Goal: Information Seeking & Learning: Learn about a topic

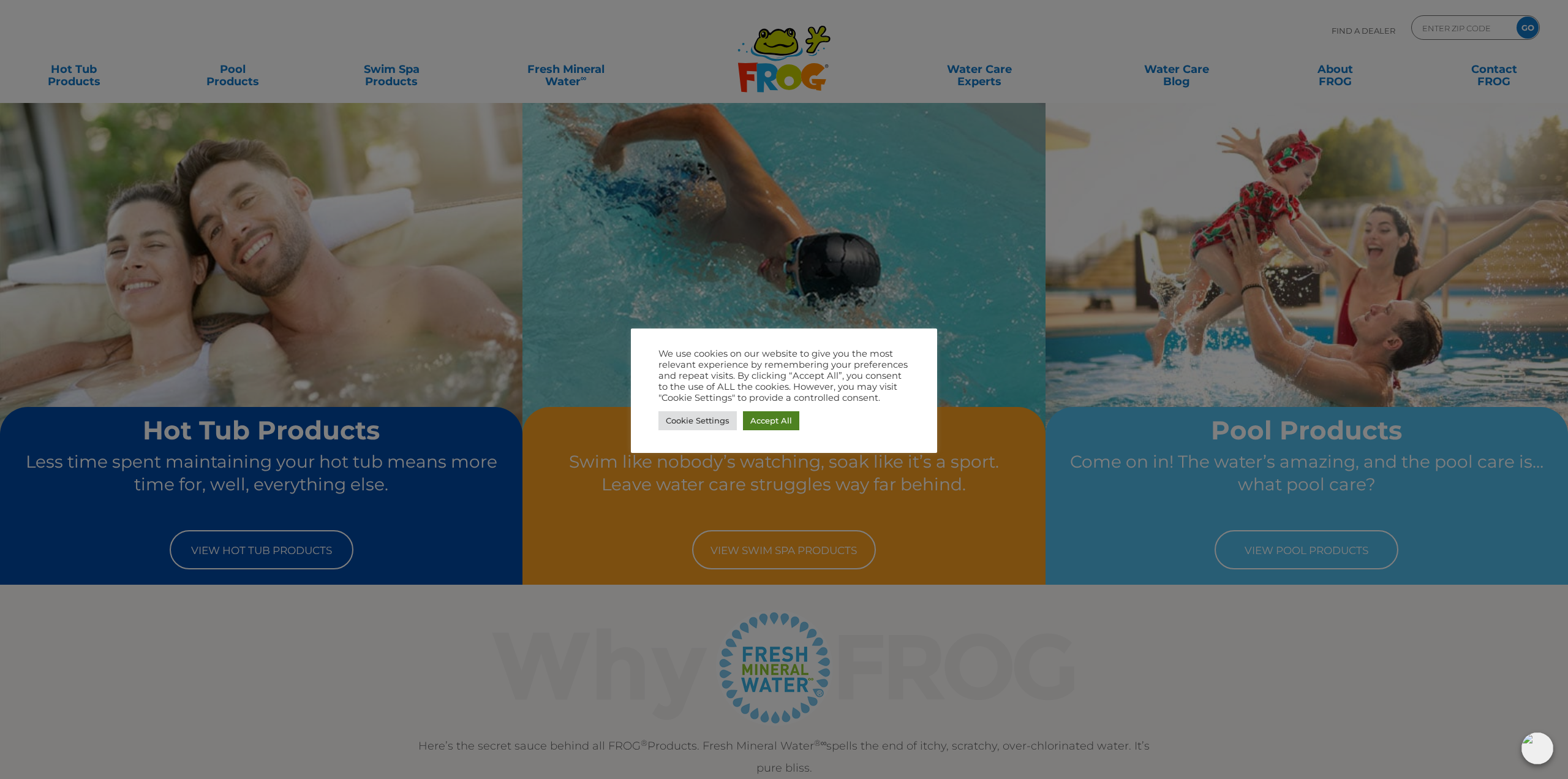
click at [775, 423] on link "Accept All" at bounding box center [771, 421] width 56 height 19
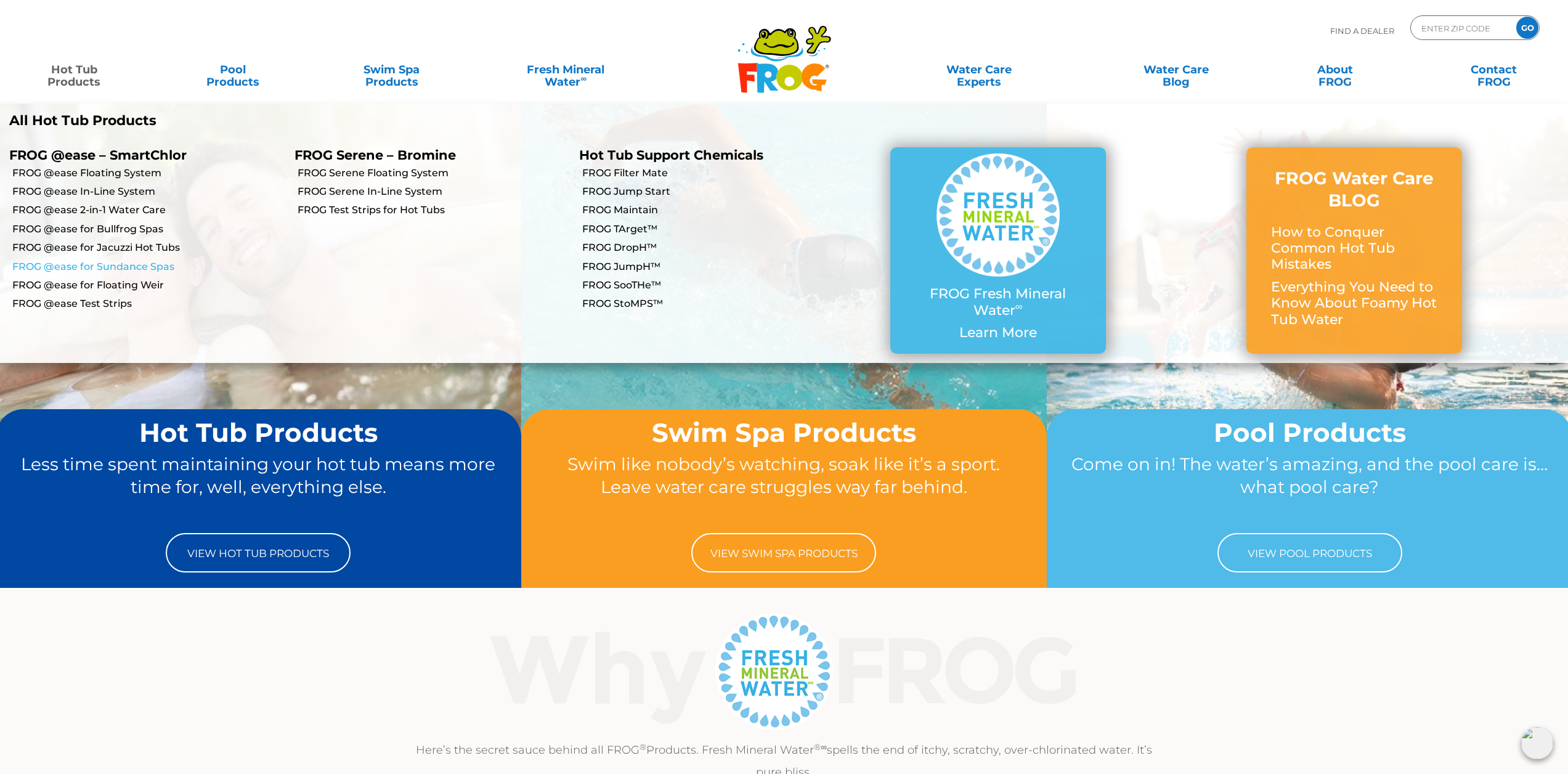
click at [131, 266] on link "FROG @ease for Sundance Spas" at bounding box center [149, 266] width 273 height 13
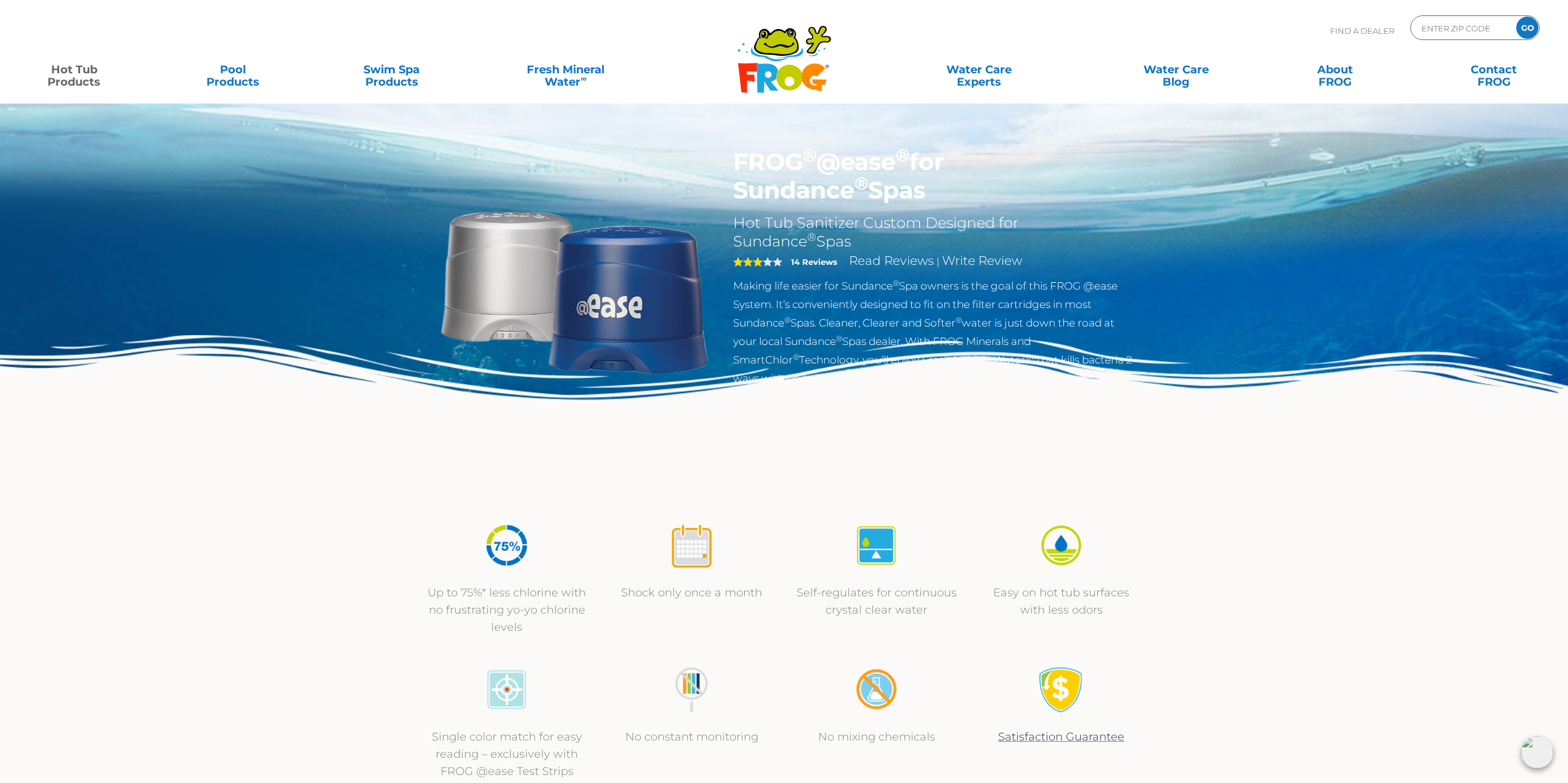
click at [686, 269] on img at bounding box center [574, 289] width 282 height 282
click at [1459, 26] on input "Zip Code Form" at bounding box center [1461, 28] width 83 height 18
type input "49036"
click at [1516, 16] on input "GO" at bounding box center [1527, 27] width 22 height 22
click at [1526, 28] on input "GO" at bounding box center [1527, 27] width 22 height 22
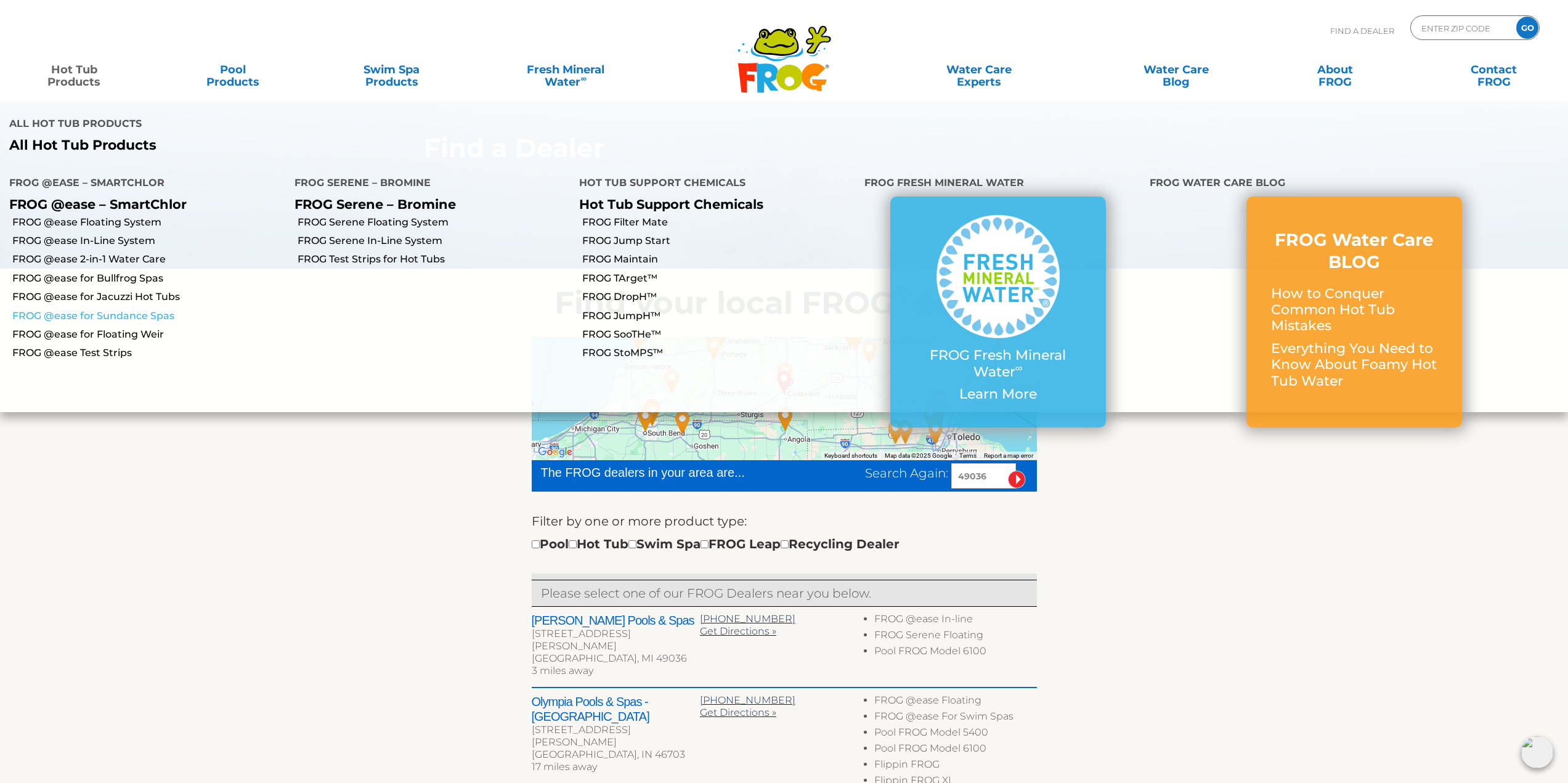
click at [117, 309] on link "FROG @ease for Sundance Spas" at bounding box center [149, 315] width 273 height 13
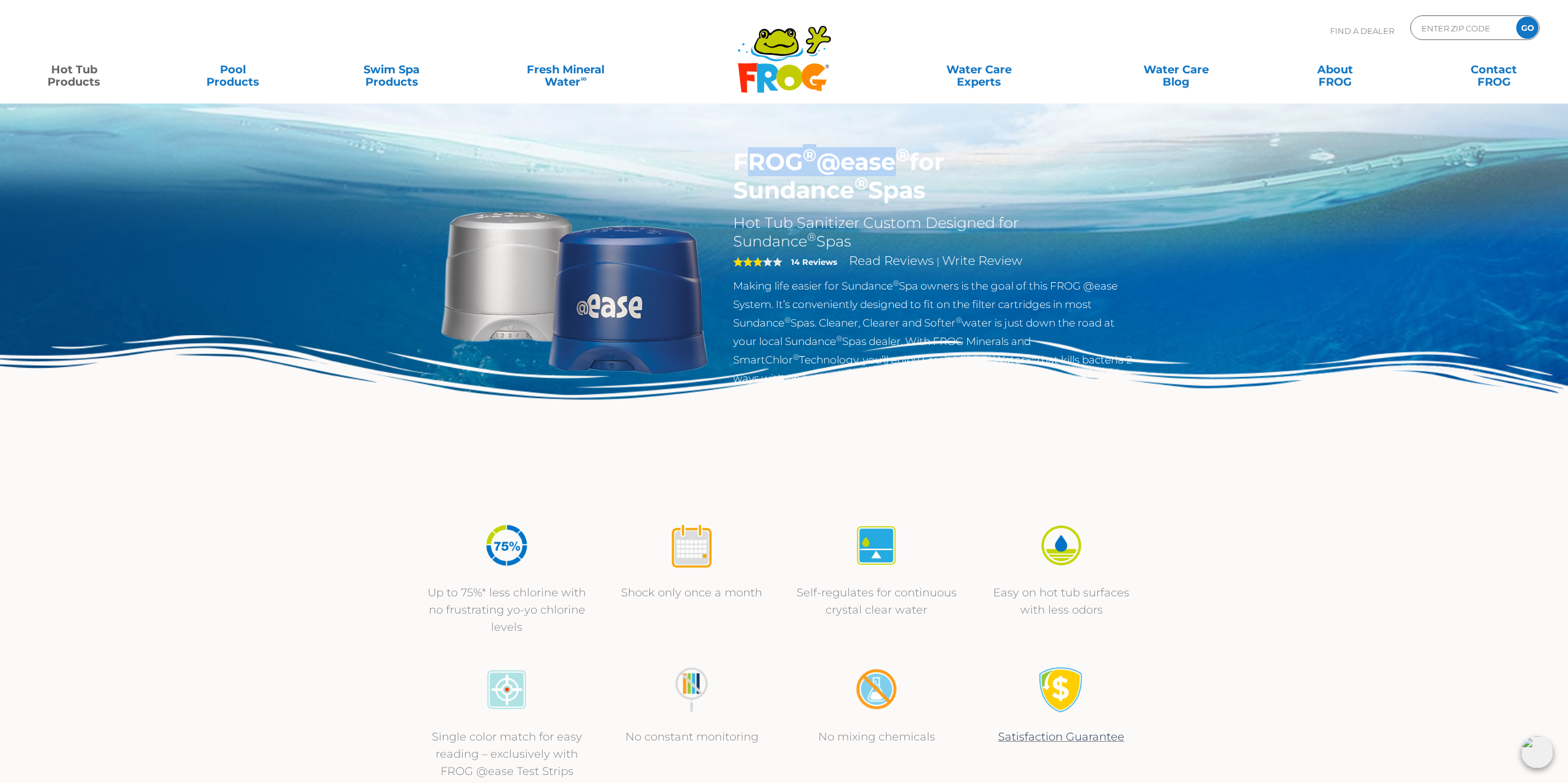
drag, startPoint x: 744, startPoint y: 162, endPoint x: 886, endPoint y: 168, distance: 142.1
click at [886, 168] on h1 "FROG ® @ease ® for Sundance ® Spas" at bounding box center [934, 177] width 402 height 57
drag, startPoint x: 733, startPoint y: 161, endPoint x: 1081, endPoint y: 190, distance: 349.2
click at [1081, 190] on div "FROG ® @ease ® for Sundance ® Spas Hot Tub Sanitizer Custom Designed for Sundan…" at bounding box center [934, 271] width 421 height 246
copy h1 "FROG ® @ease ® for Sundance ® Spas"
